Goal: Information Seeking & Learning: Compare options

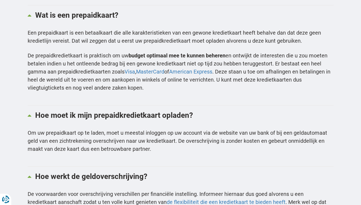
scroll to position [645, 0]
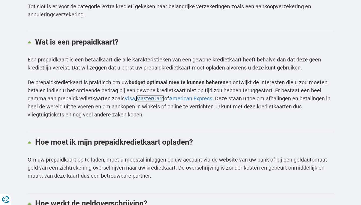
click at [153, 95] on link "MasterCard" at bounding box center [150, 98] width 28 height 6
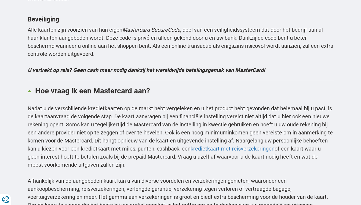
scroll to position [1531, 0]
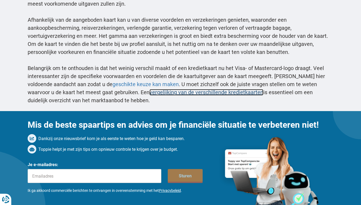
click at [154, 90] on link "vergelijking van de verschillende kredietkaarten" at bounding box center [207, 92] width 114 height 6
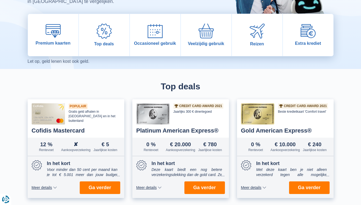
scroll to position [54, 0]
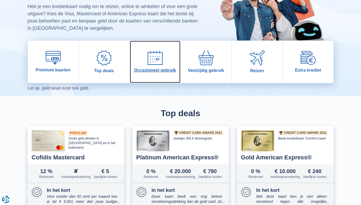
click at [155, 57] on img at bounding box center [155, 58] width 15 height 14
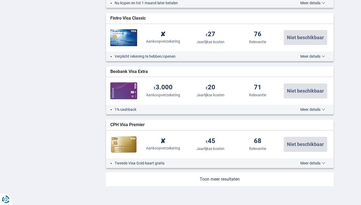
scroll to position [618, 0]
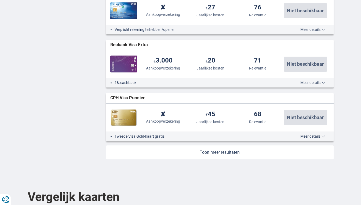
click at [226, 155] on link at bounding box center [220, 153] width 228 height 14
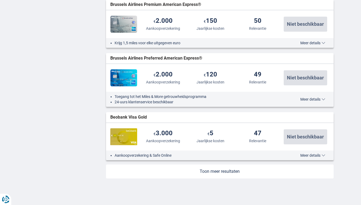
scroll to position [1182, 0]
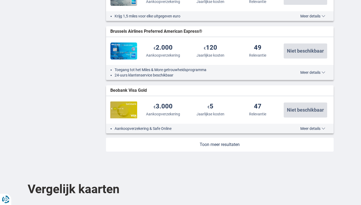
click at [207, 147] on link at bounding box center [220, 145] width 228 height 14
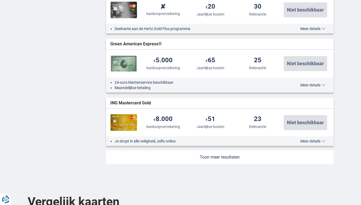
scroll to position [1746, 0]
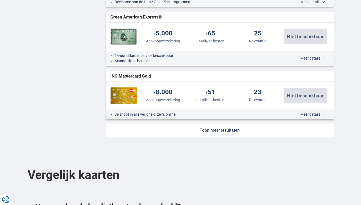
click at [222, 131] on link at bounding box center [220, 131] width 228 height 14
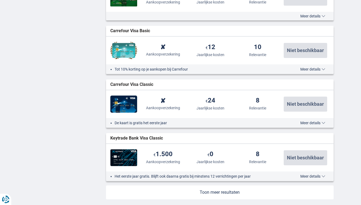
scroll to position [2256, 0]
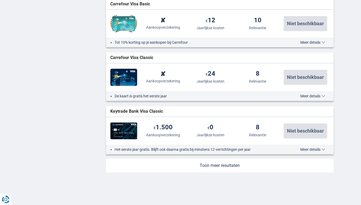
click at [214, 166] on link at bounding box center [220, 166] width 228 height 14
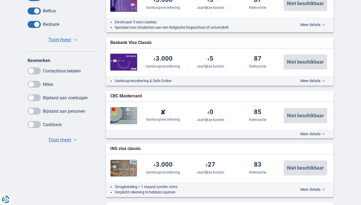
scroll to position [322, 0]
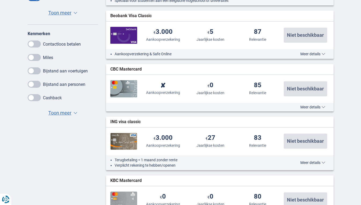
click at [59, 113] on span "Toon meer" at bounding box center [59, 113] width 23 height 7
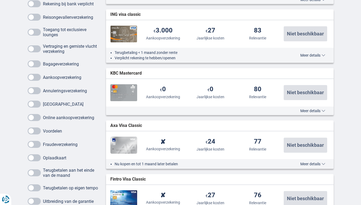
scroll to position [457, 0]
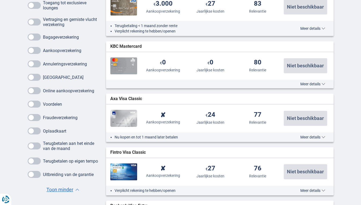
click at [33, 130] on span at bounding box center [34, 131] width 13 height 7
click at [0, 0] on input "checkbox" at bounding box center [0, 0] width 0 height 0
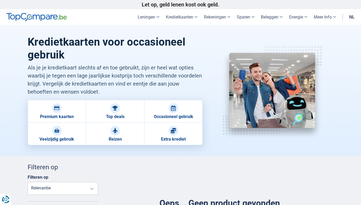
scroll to position [107, 0]
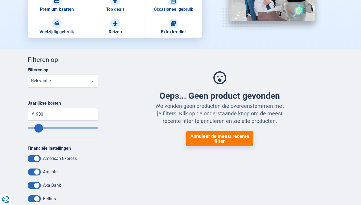
click at [203, 139] on button "Annuleer de meest recente filter" at bounding box center [219, 138] width 67 height 15
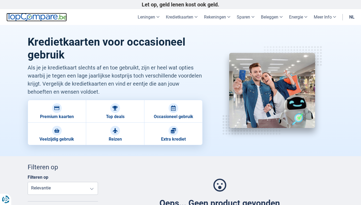
click at [37, 16] on img at bounding box center [36, 17] width 60 height 9
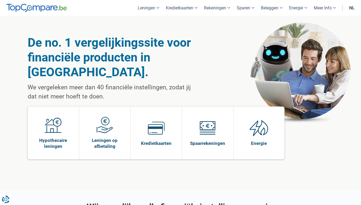
click at [156, 120] on img at bounding box center [156, 128] width 17 height 17
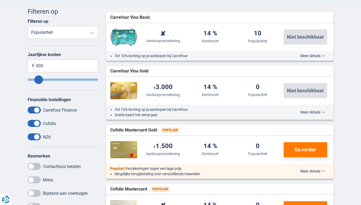
scroll to position [269, 0]
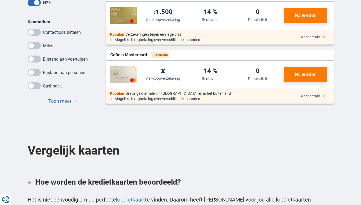
click at [65, 102] on span "Toon meer" at bounding box center [59, 101] width 23 height 7
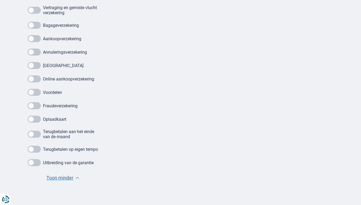
scroll to position [430, 0]
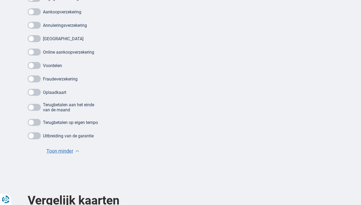
click at [37, 94] on span at bounding box center [34, 92] width 13 height 7
click at [0, 0] on input "checkbox" at bounding box center [0, 0] width 0 height 0
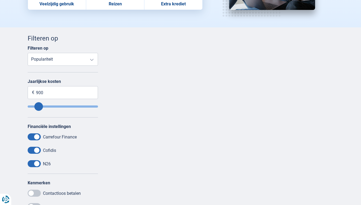
scroll to position [0, 0]
